Goal: Information Seeking & Learning: Learn about a topic

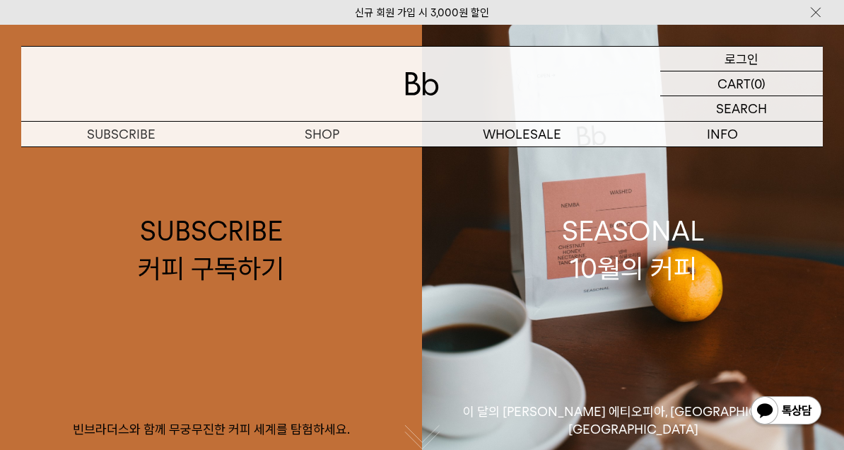
click at [770, 59] on div "LOGIN 로그인" at bounding box center [742, 59] width 163 height 24
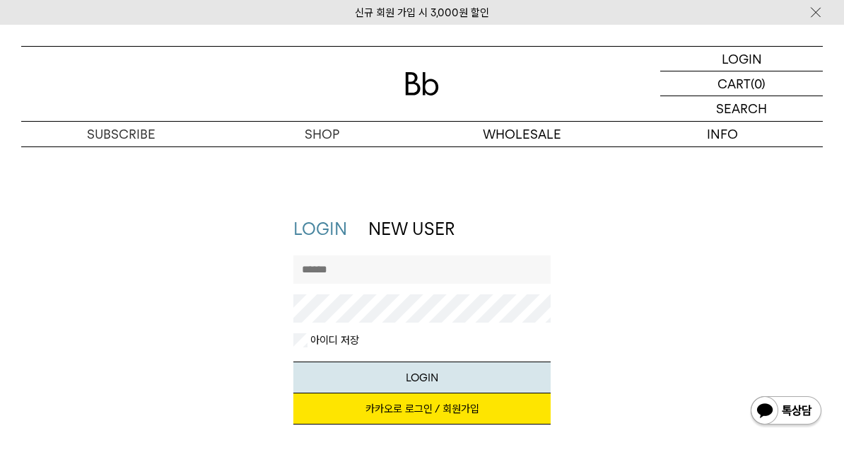
click at [484, 408] on link "카카오로 로그인 / 회원가입" at bounding box center [423, 408] width 258 height 31
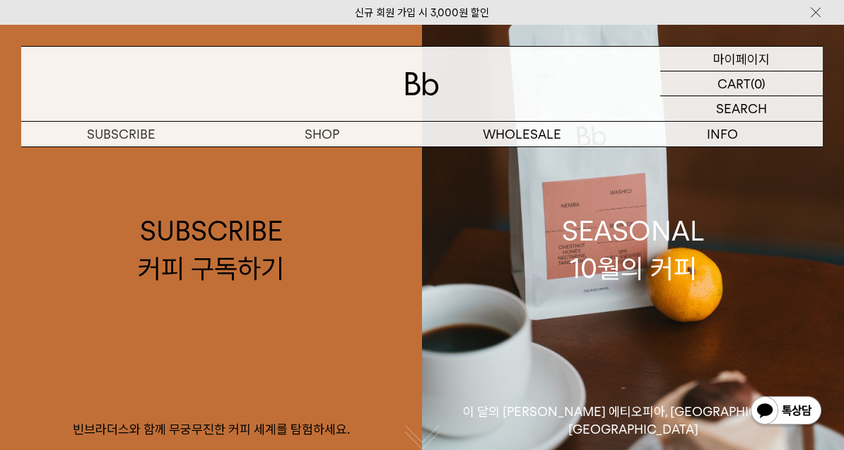
click at [767, 55] on p "마이페이지" at bounding box center [742, 59] width 57 height 24
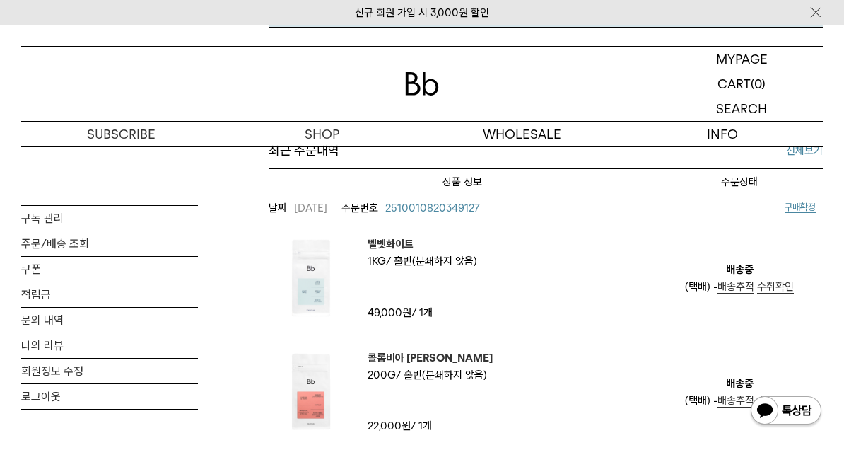
scroll to position [583, 0]
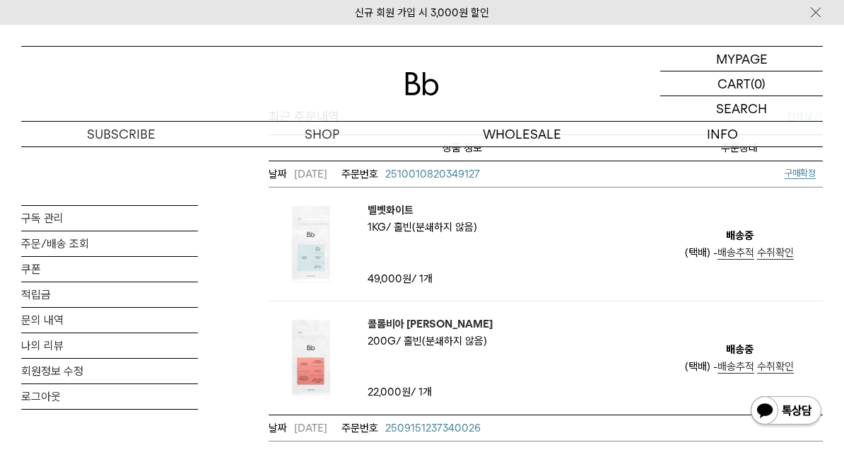
click at [456, 327] on em "콜롬비아 코르티나 데 예로" at bounding box center [430, 323] width 125 height 17
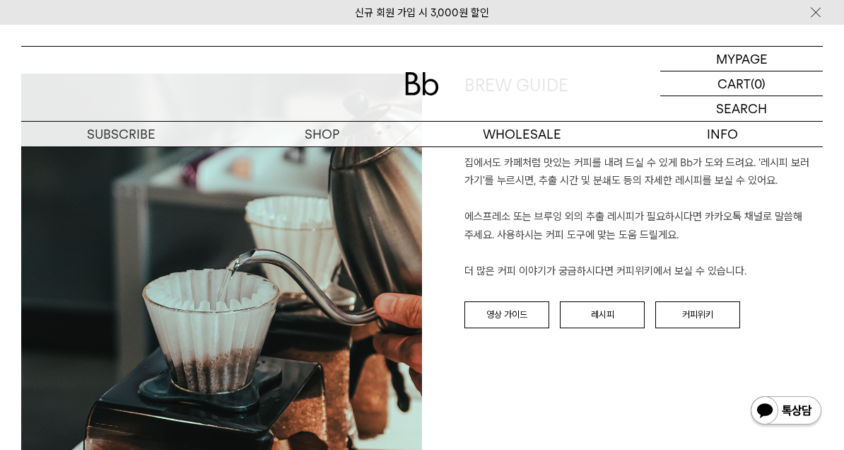
scroll to position [1418, 0]
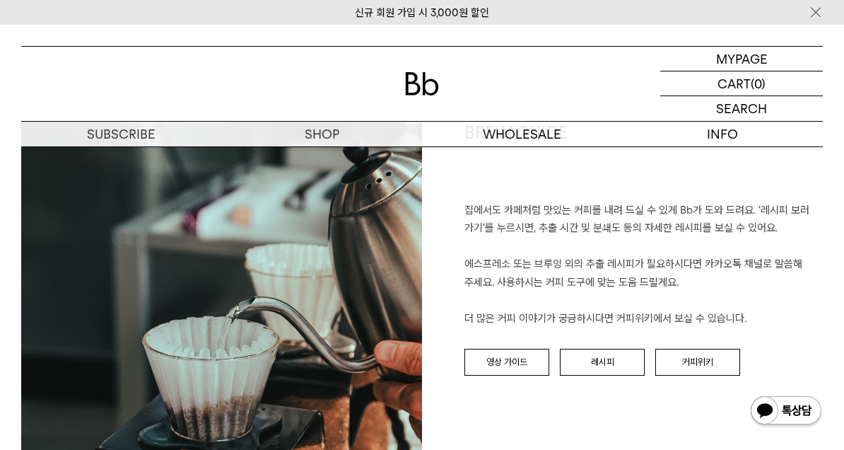
click at [725, 356] on link "커피위키" at bounding box center [698, 362] width 85 height 27
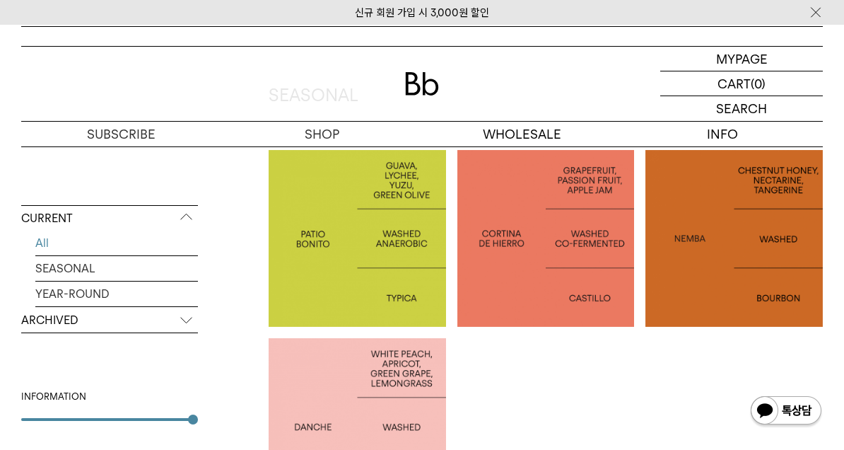
scroll to position [295, 0]
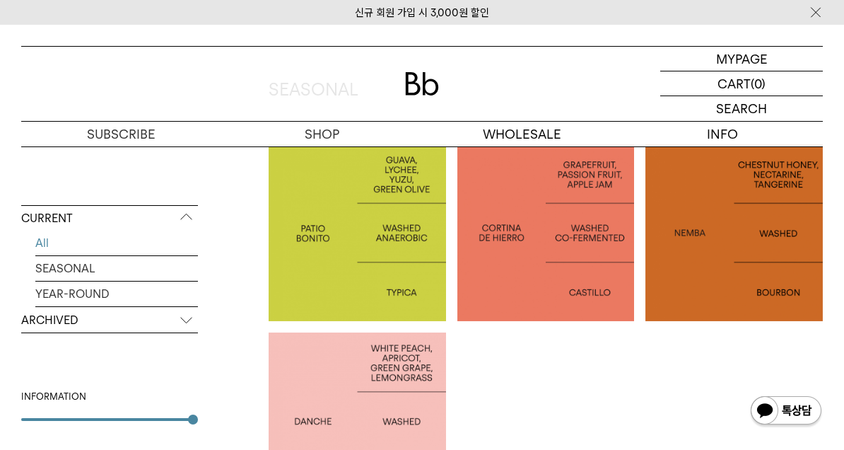
click at [643, 400] on ul "COLOMBIA PATIO BONITO COLOMBIA CORTINA DE HIERRO BURUNDI NEMBA ETHIOPIA DANCHE" at bounding box center [552, 332] width 566 height 377
click at [549, 262] on div at bounding box center [547, 233] width 178 height 178
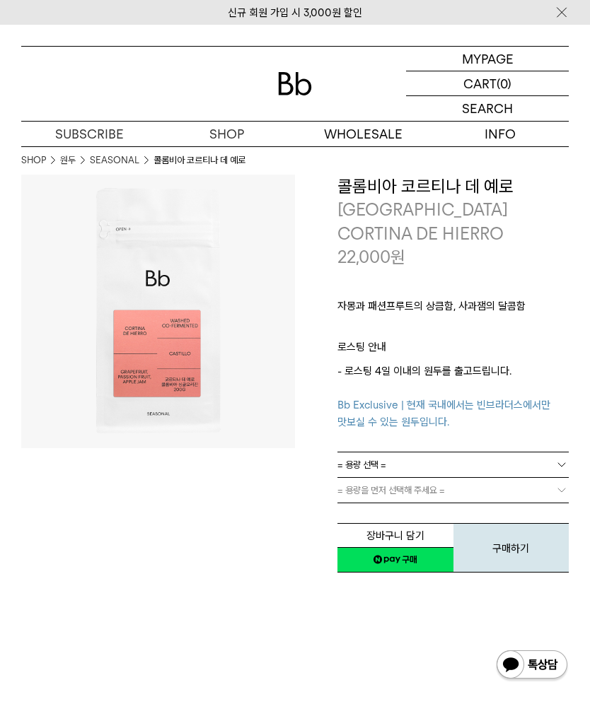
scroll to position [1042, 0]
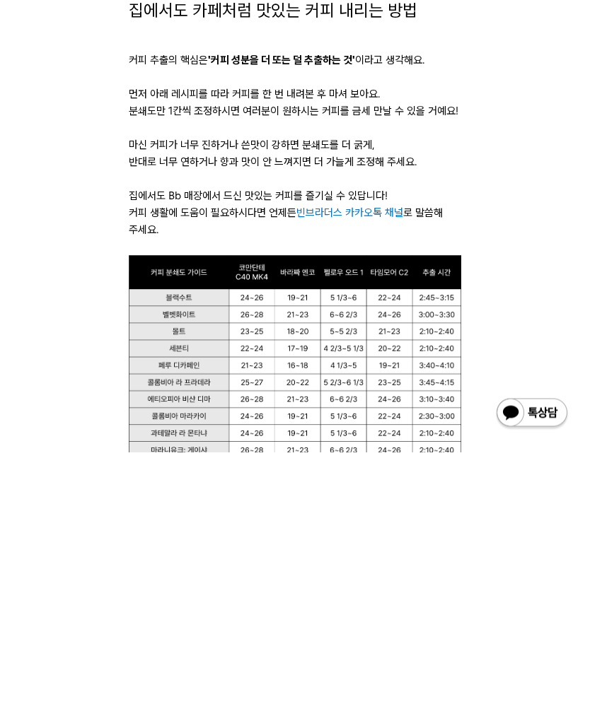
scroll to position [412, 0]
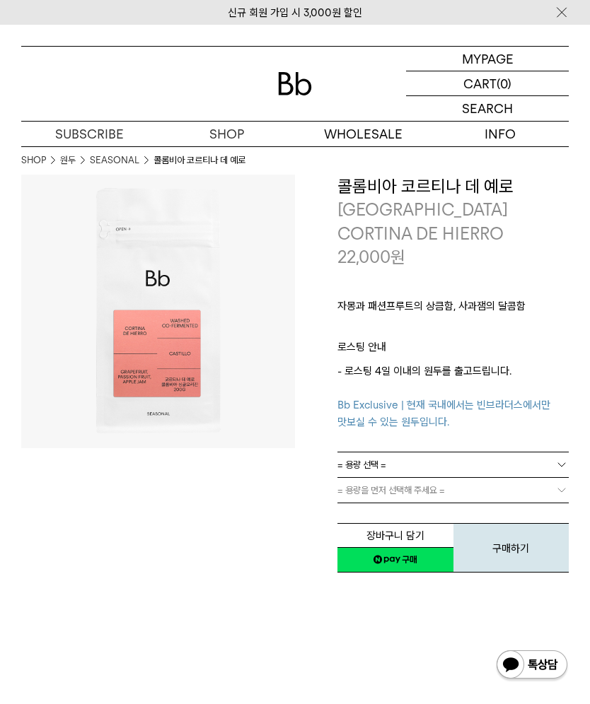
scroll to position [1042, 0]
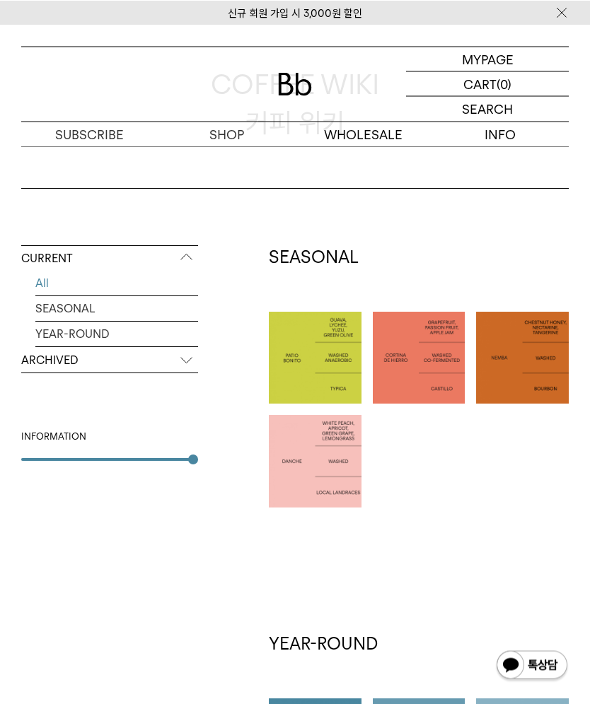
scroll to position [127, 0]
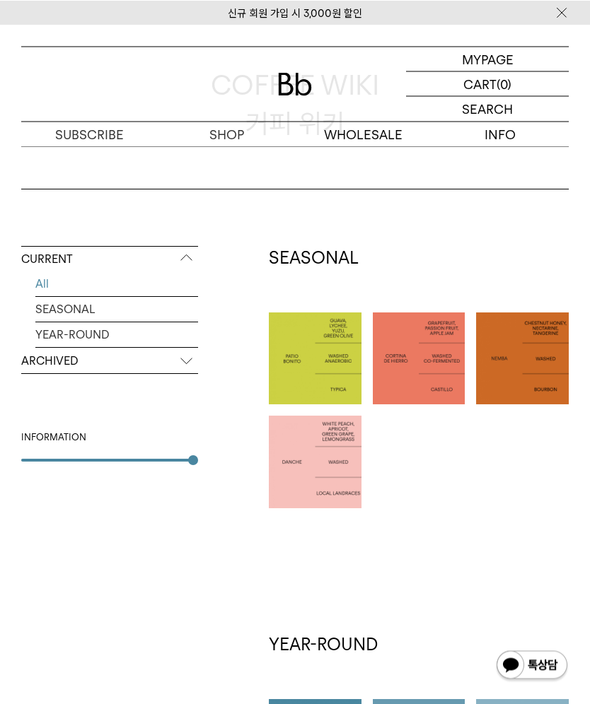
click at [434, 361] on p "[GEOGRAPHIC_DATA] CORTINA DE HIERRO" at bounding box center [419, 358] width 93 height 42
